Goal: Browse casually

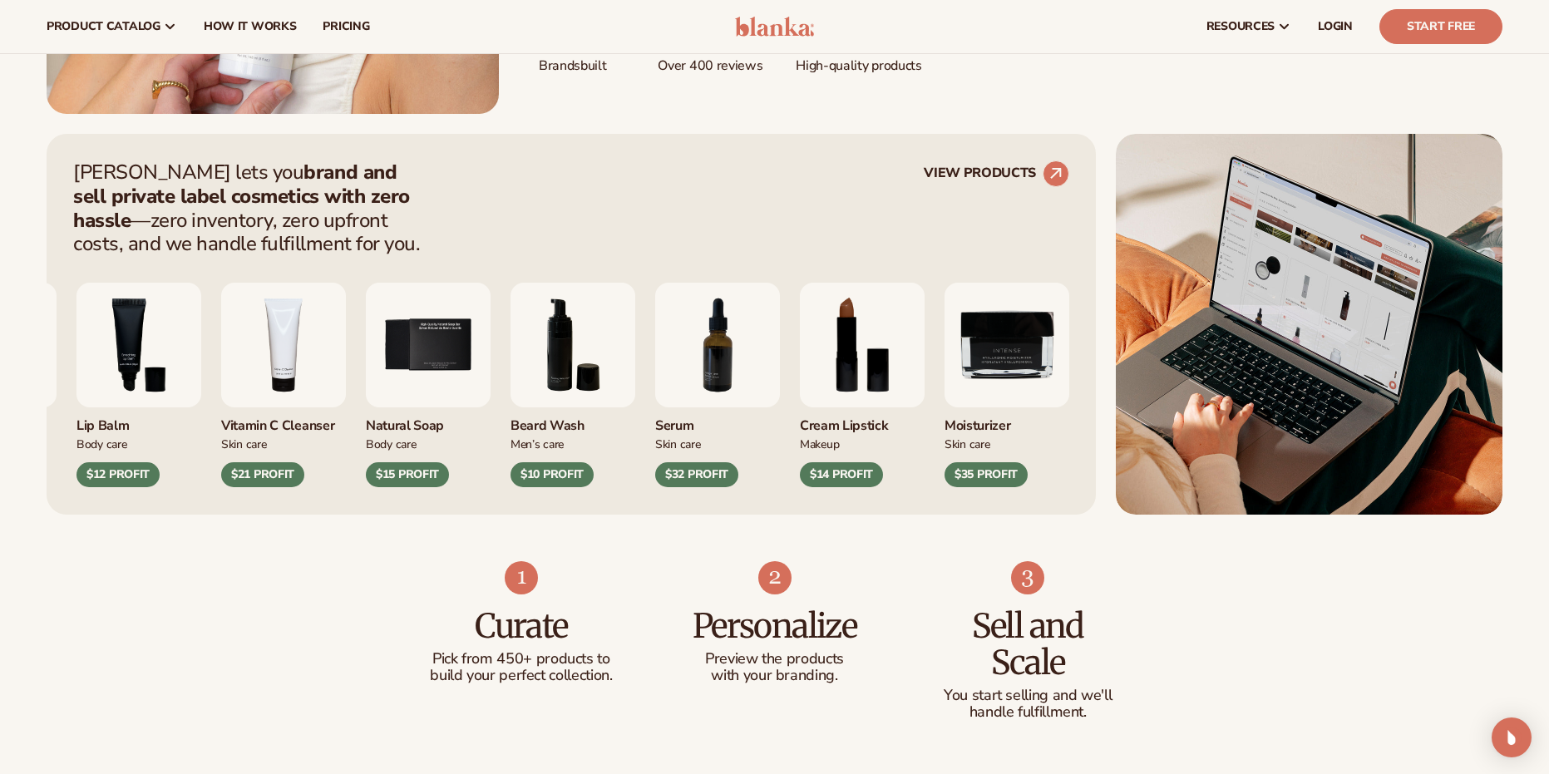
scroll to position [555, 0]
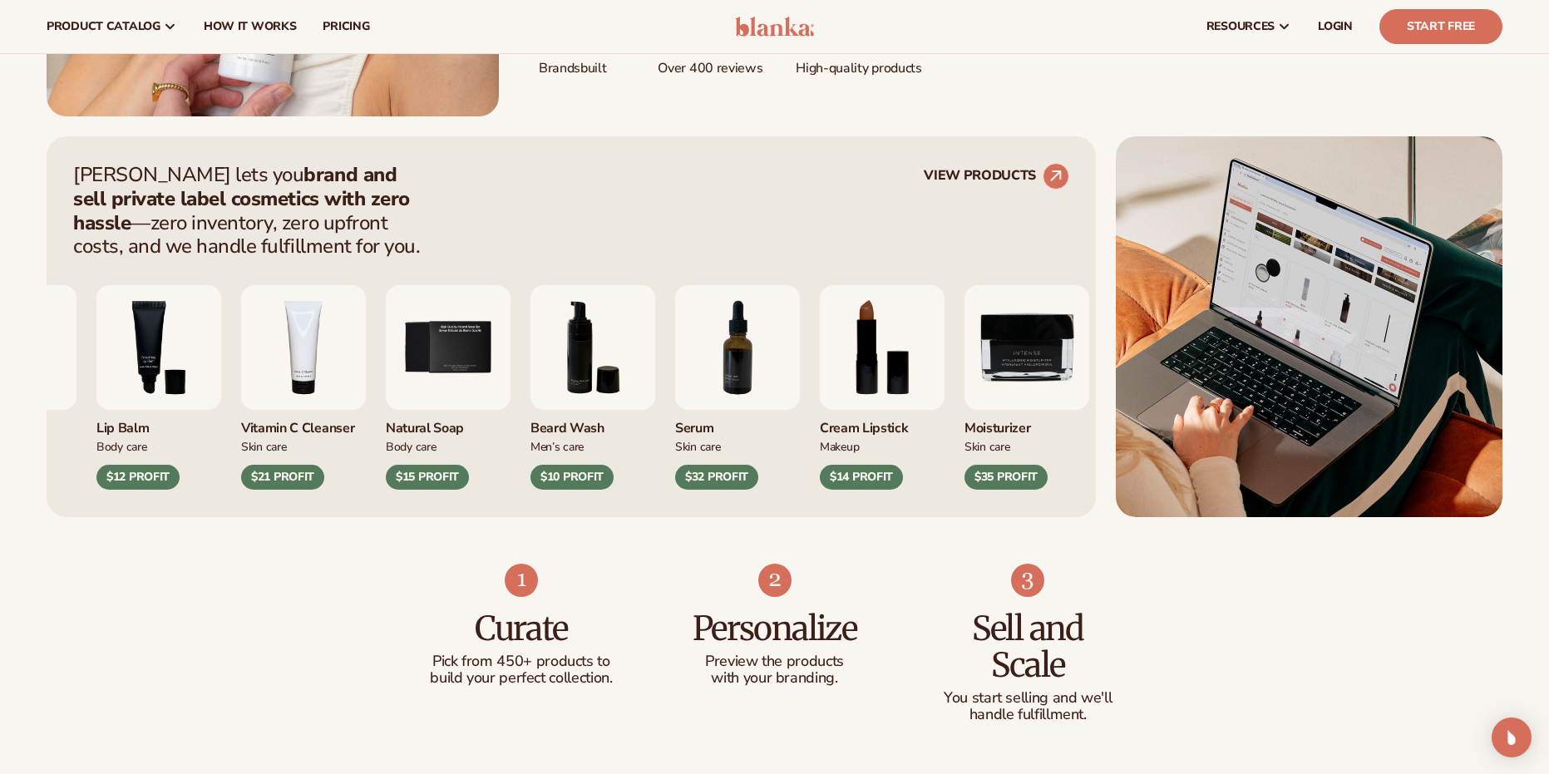
click at [386, 455] on div "Natural Soap Body Care $15 PROFIT" at bounding box center [448, 387] width 125 height 205
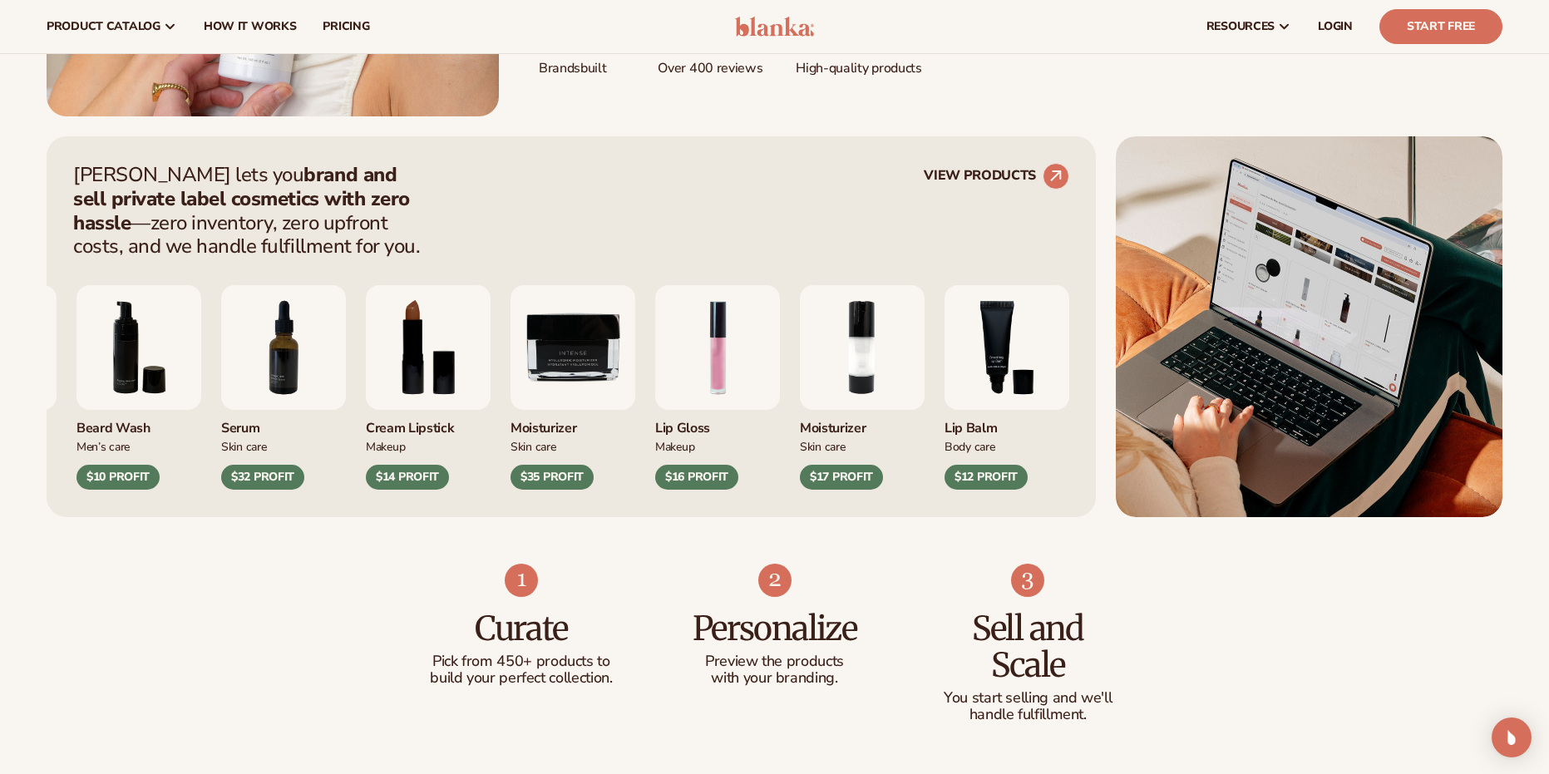
click at [655, 348] on img "1 / 9" at bounding box center [717, 347] width 125 height 125
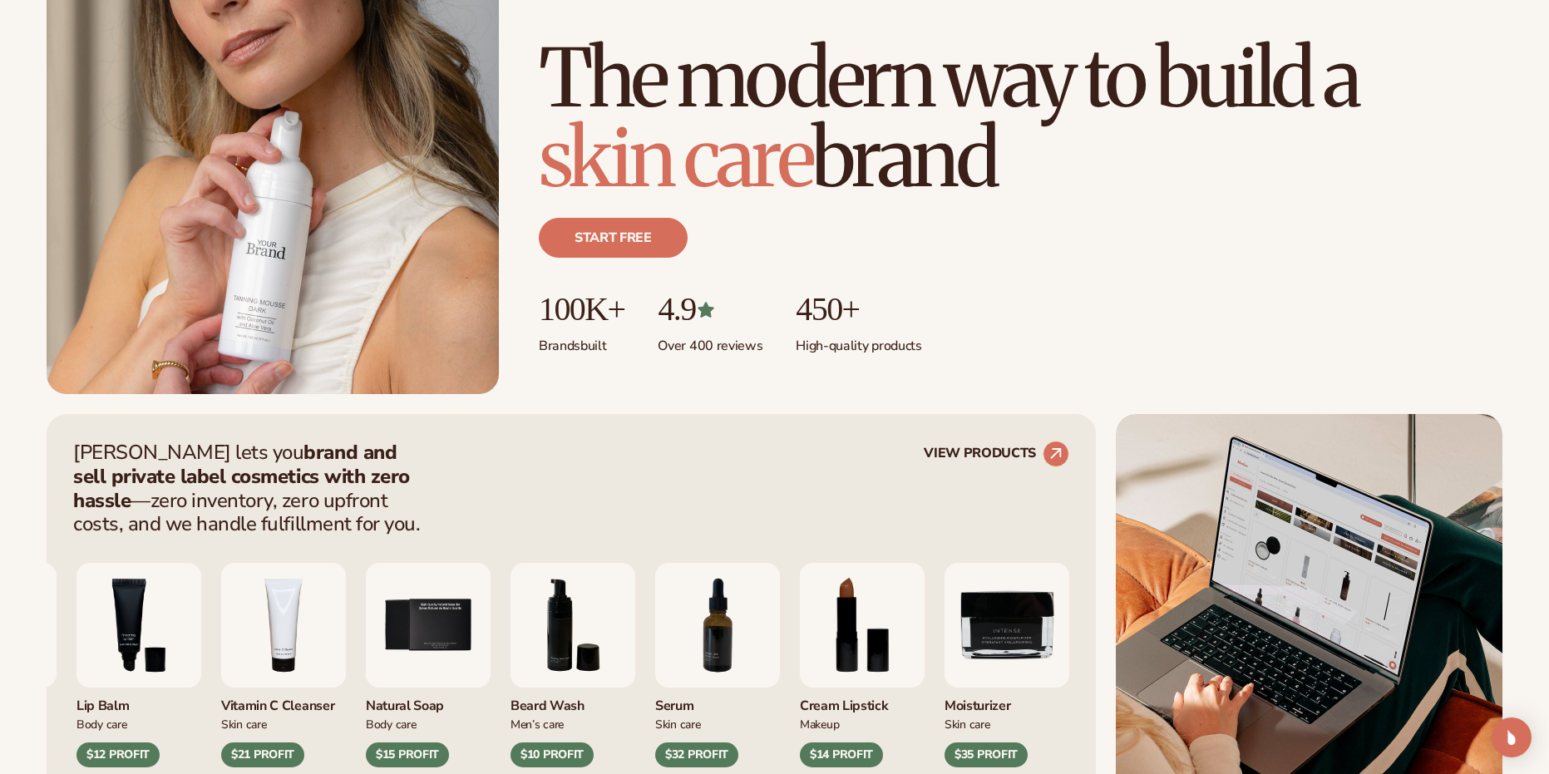
scroll to position [416, 0]
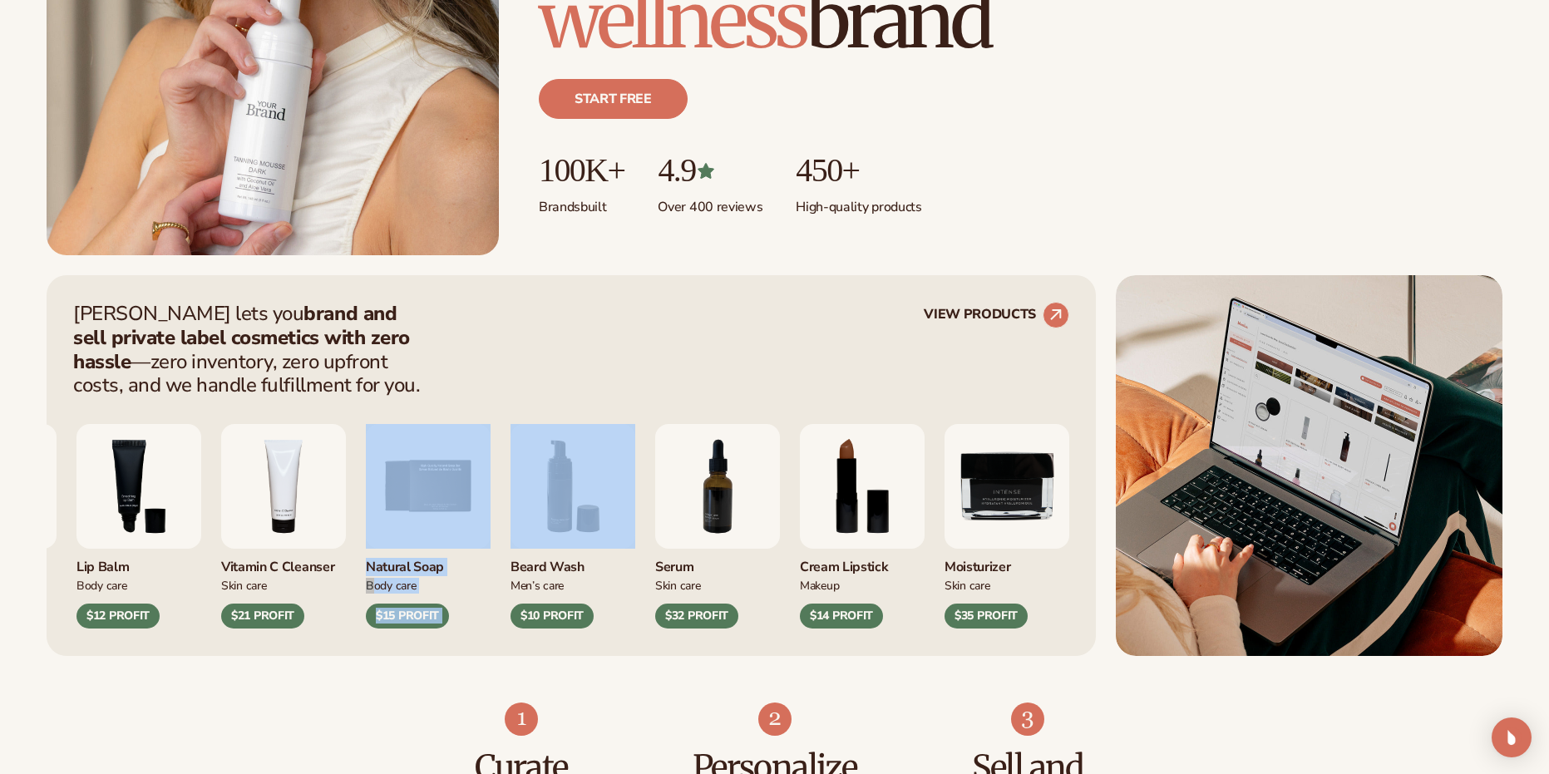
drag, startPoint x: 815, startPoint y: 521, endPoint x: 448, endPoint y: 521, distance: 366.7
click at [464, 521] on div "Lip Gloss Makeup $16 PROFIT Moisturizer [MEDICAL_DATA]" at bounding box center [571, 513] width 996 height 231
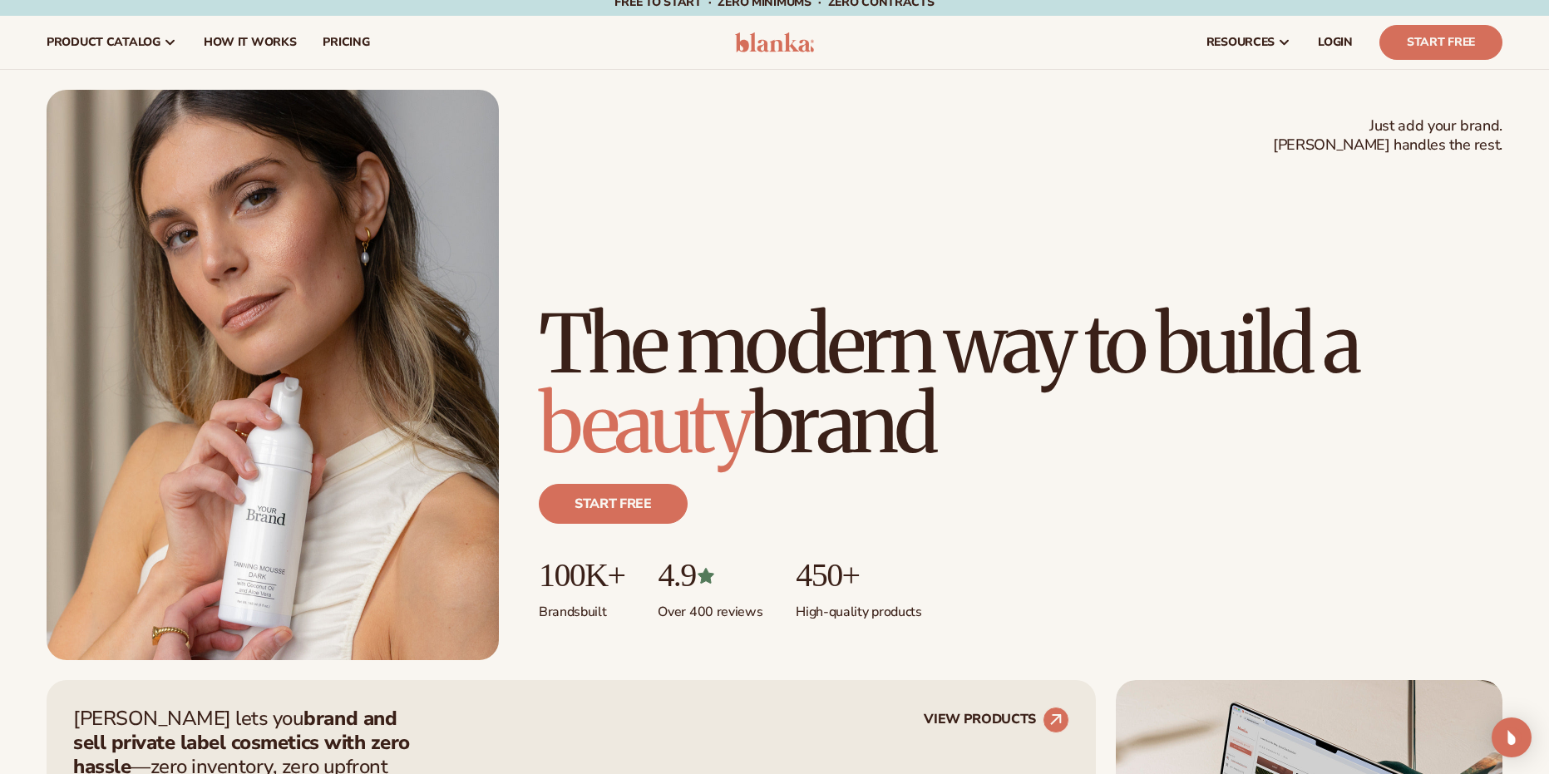
scroll to position [0, 0]
